Goal: Task Accomplishment & Management: Manage account settings

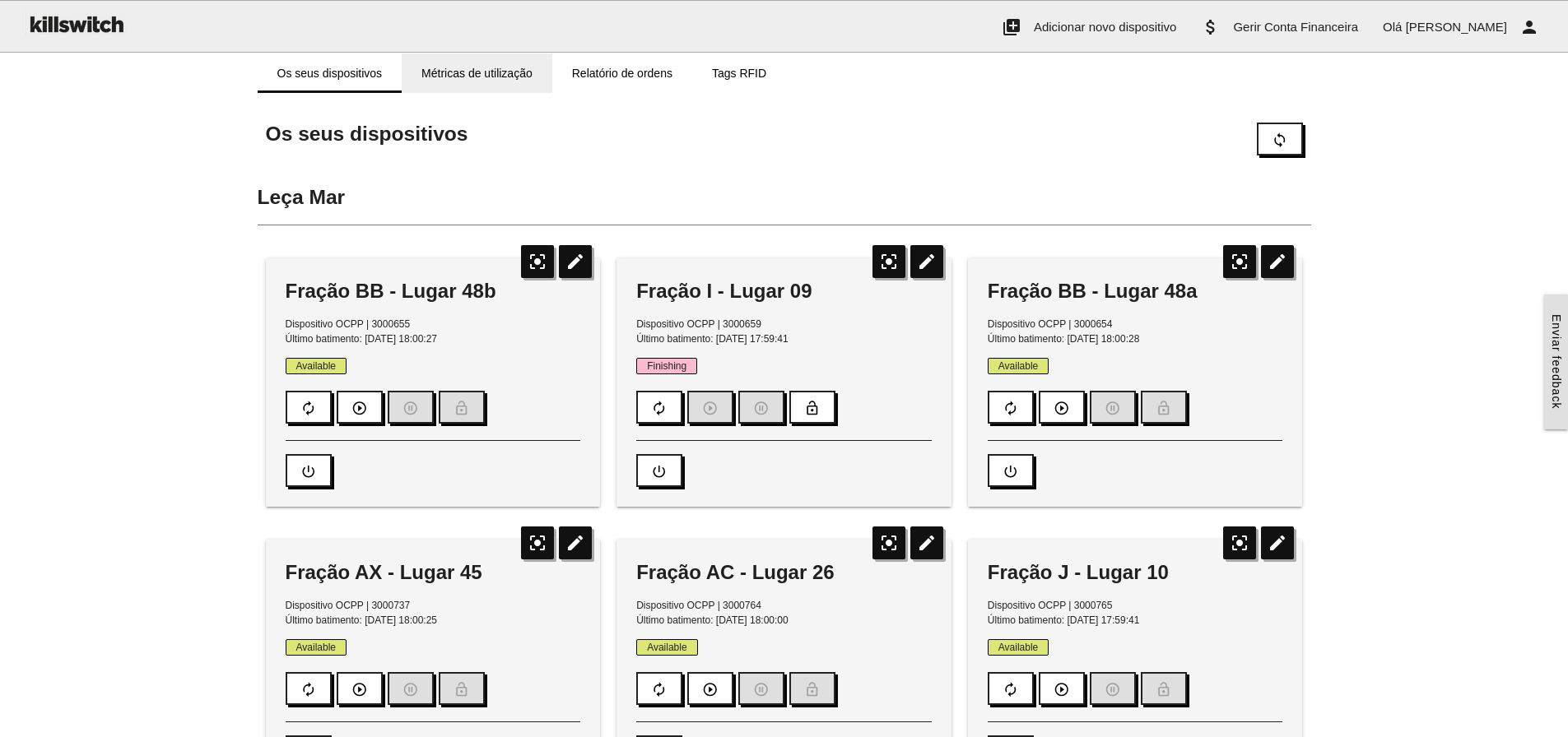
click at [454, 69] on link "Métricas de utilização" at bounding box center [477, 73] width 150 height 40
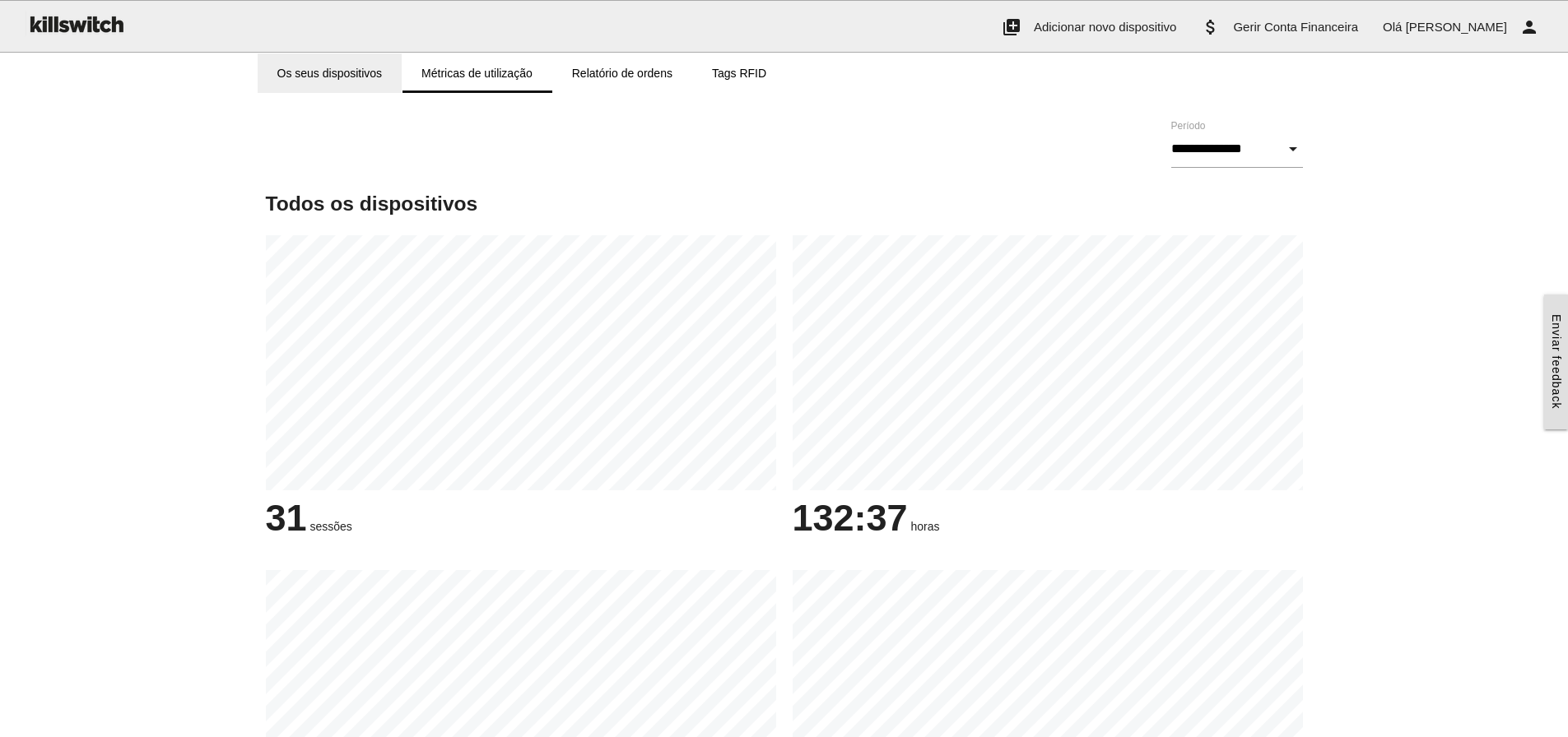
click at [325, 83] on link "Os seus dispositivos" at bounding box center [330, 73] width 145 height 40
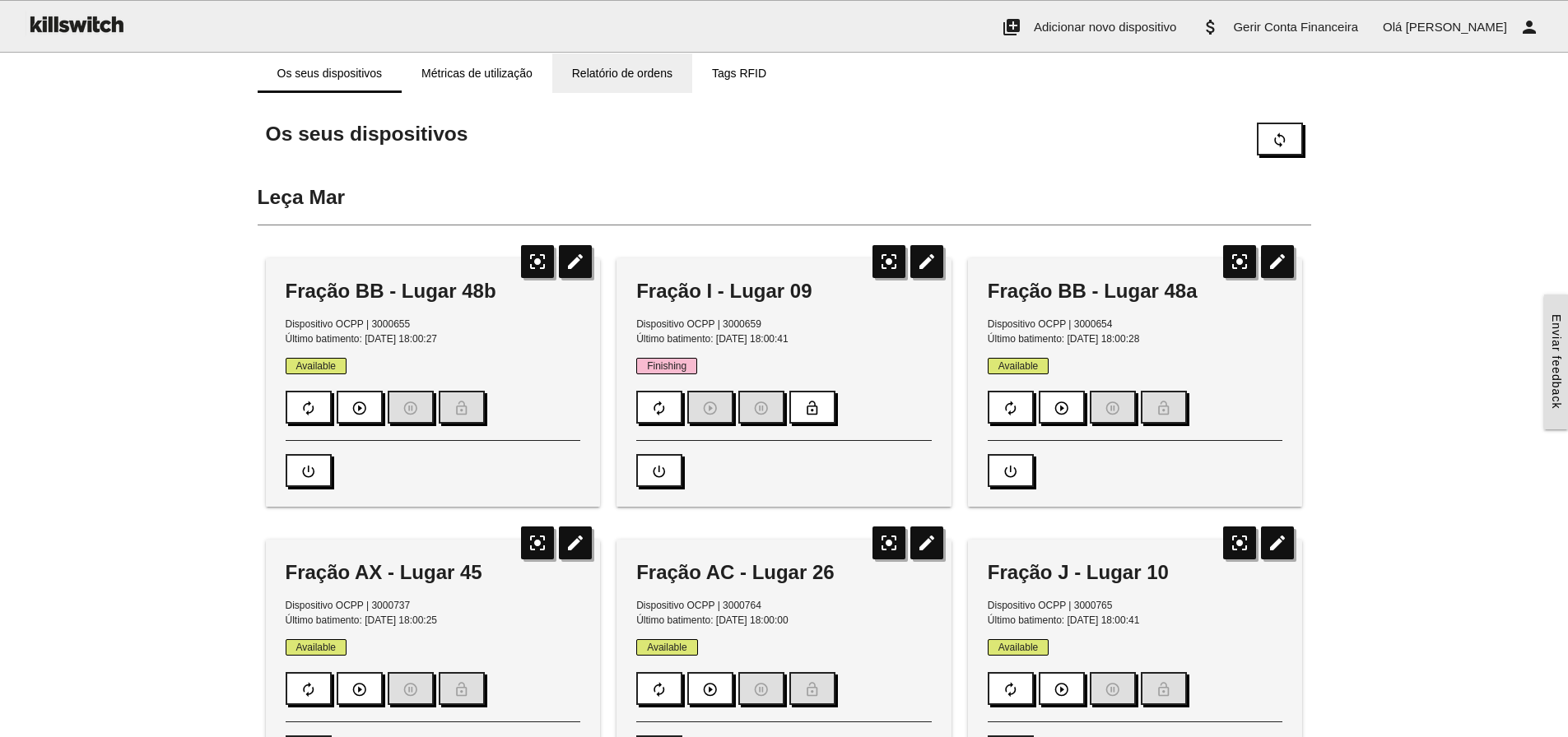
click at [648, 76] on link "Relatório de ordens" at bounding box center [622, 73] width 140 height 40
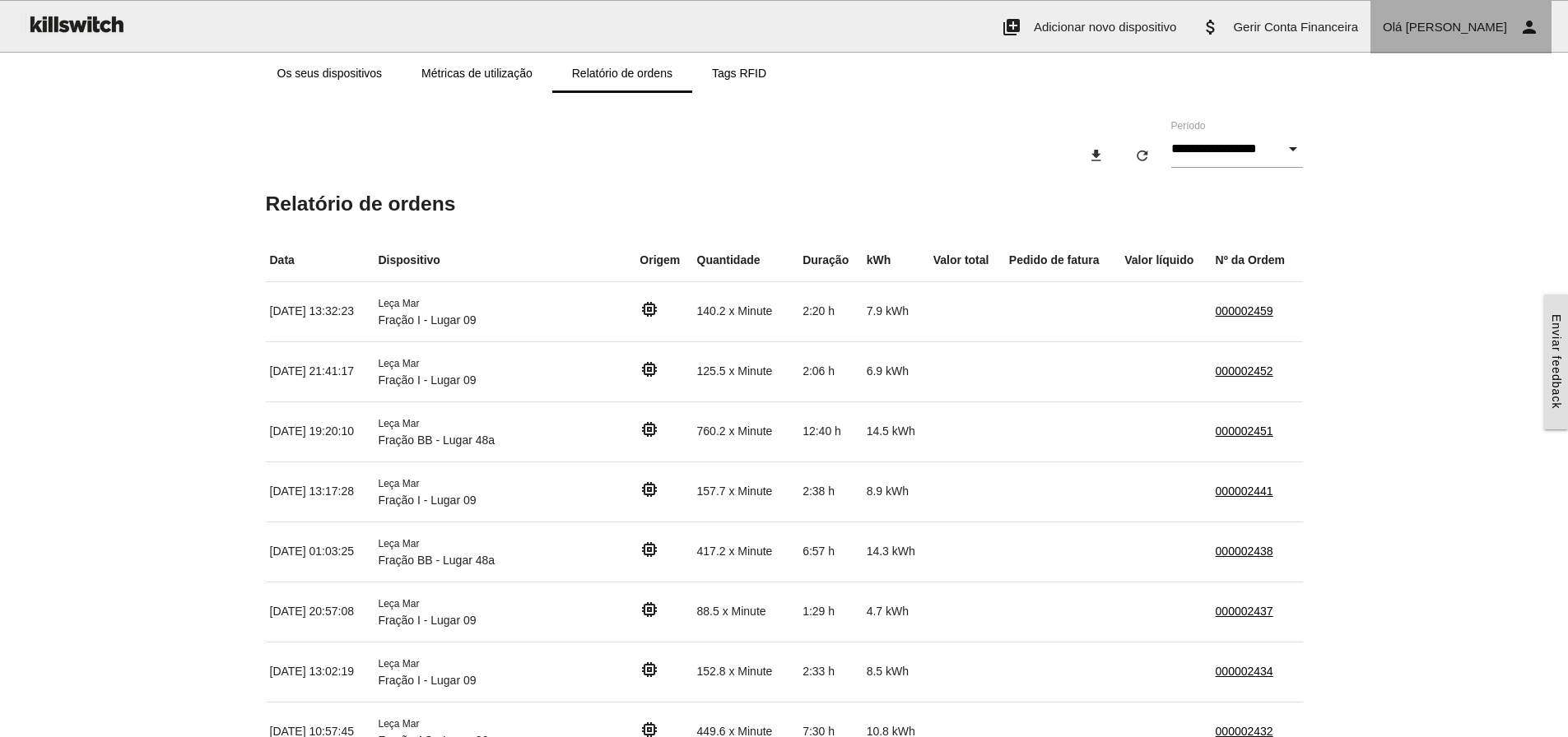
click at [1497, 18] on link "[PERSON_NAME] person" at bounding box center [1460, 27] width 181 height 53
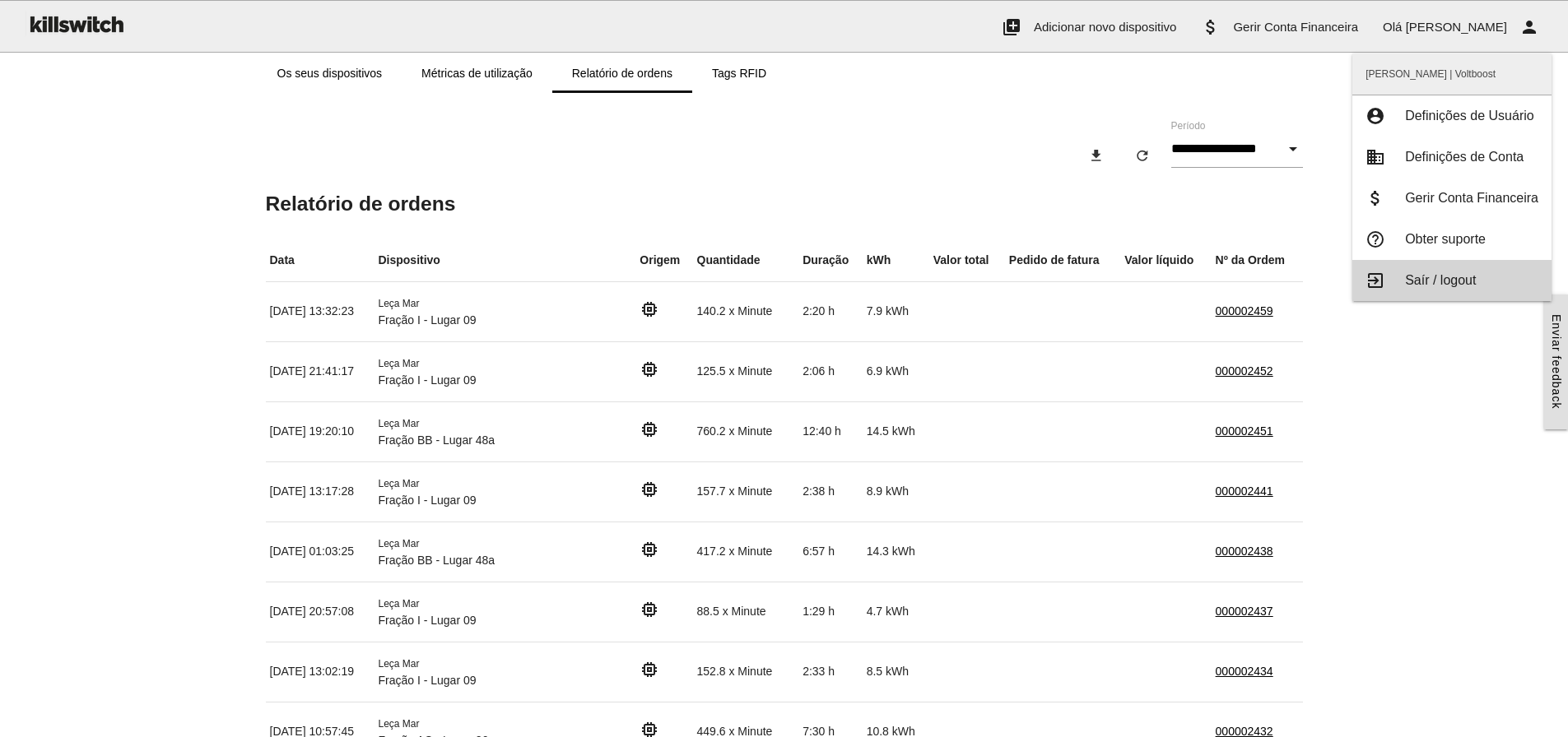
click at [1441, 275] on span "Saír / logout" at bounding box center [1440, 280] width 71 height 14
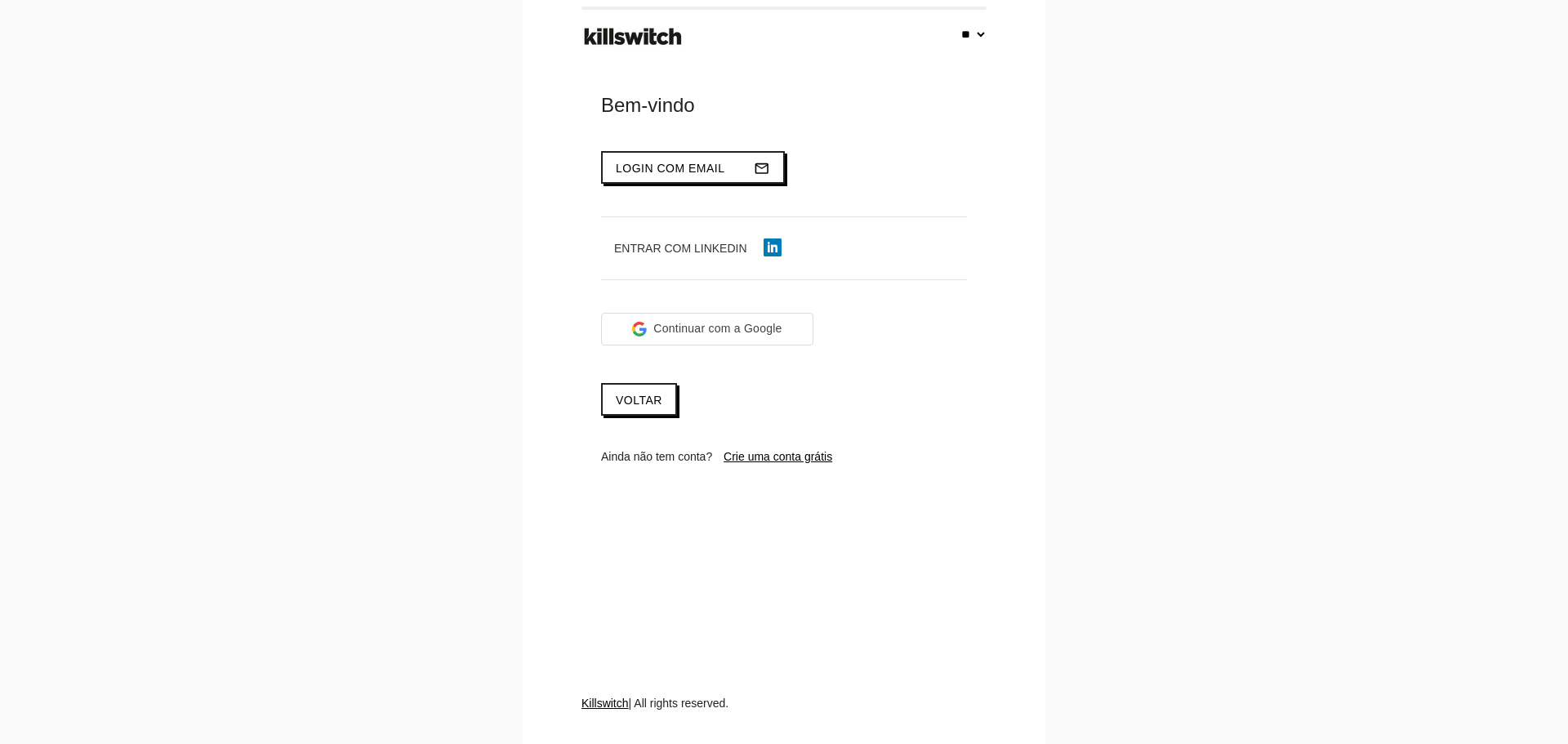
select select "**"
